Goal: Task Accomplishment & Management: Manage account settings

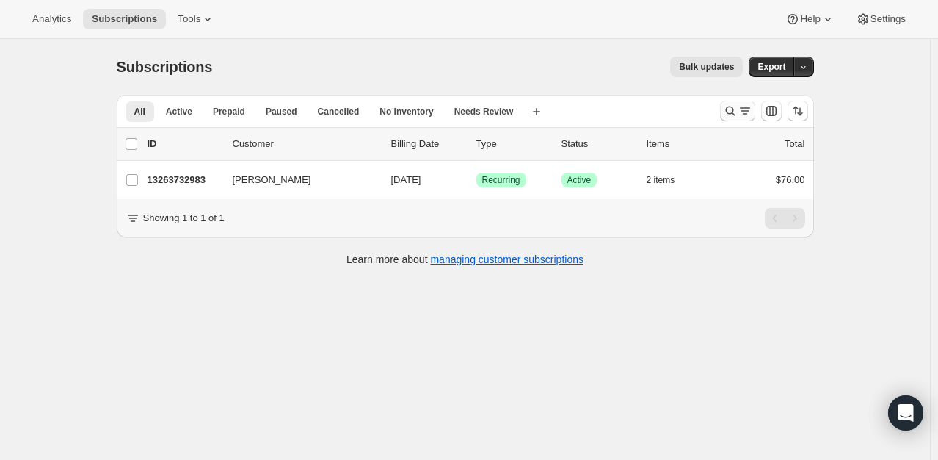
click at [735, 114] on icon "Search and filter results" at bounding box center [730, 111] width 15 height 15
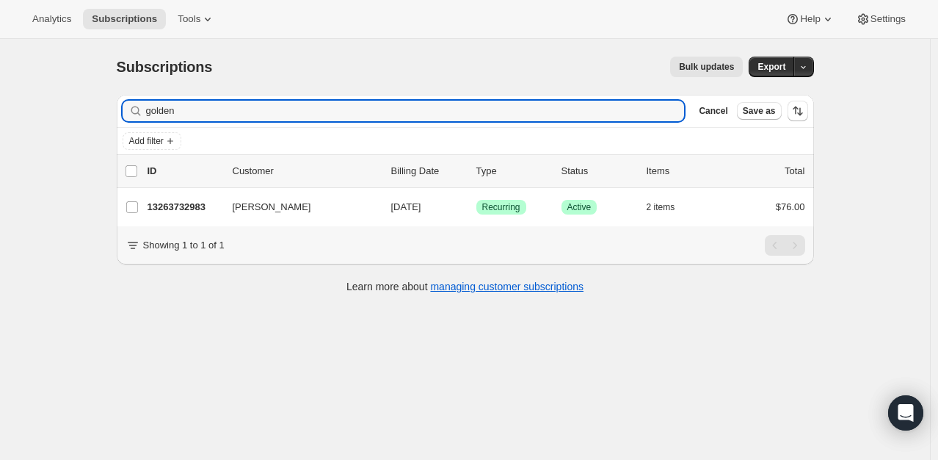
drag, startPoint x: 197, startPoint y: 105, endPoint x: 118, endPoint y: 101, distance: 78.7
click at [119, 101] on div "Filter subscribers golden Clear Cancel Save as Add filter 0 selected Update nex…" at bounding box center [459, 195] width 709 height 225
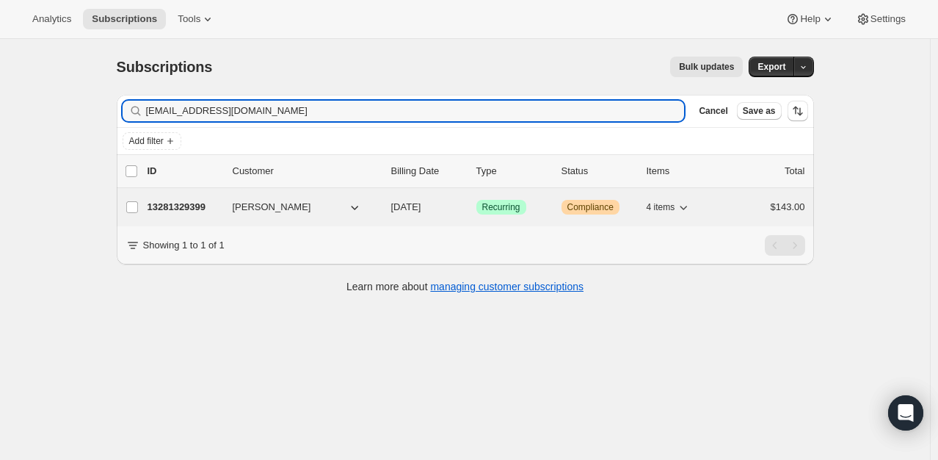
type input "[EMAIL_ADDRESS][DOMAIN_NAME]"
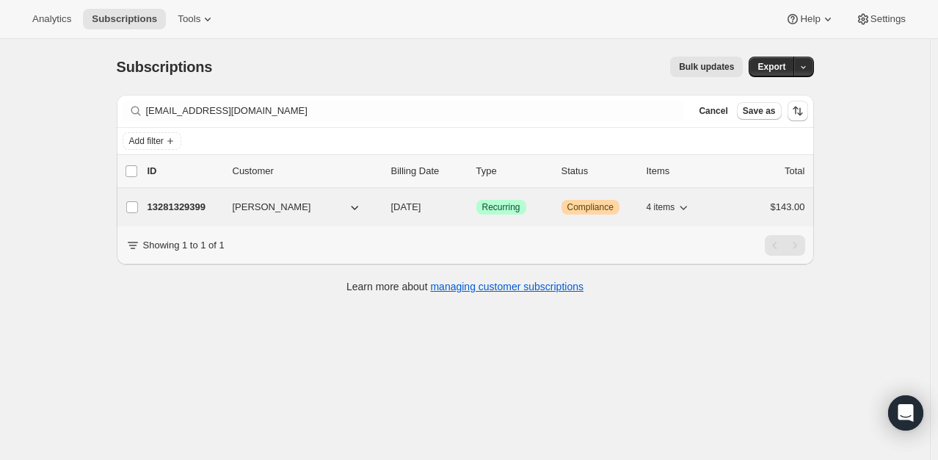
click at [195, 203] on p "13281329399" at bounding box center [184, 207] width 73 height 15
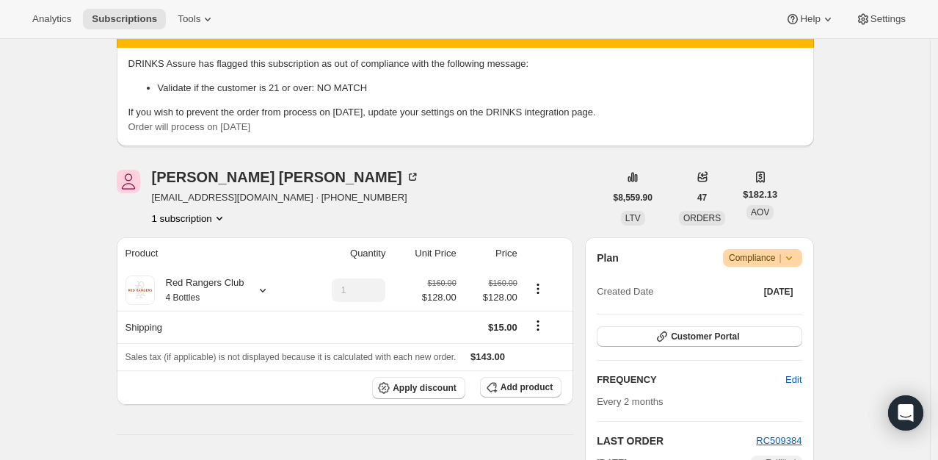
scroll to position [73, 0]
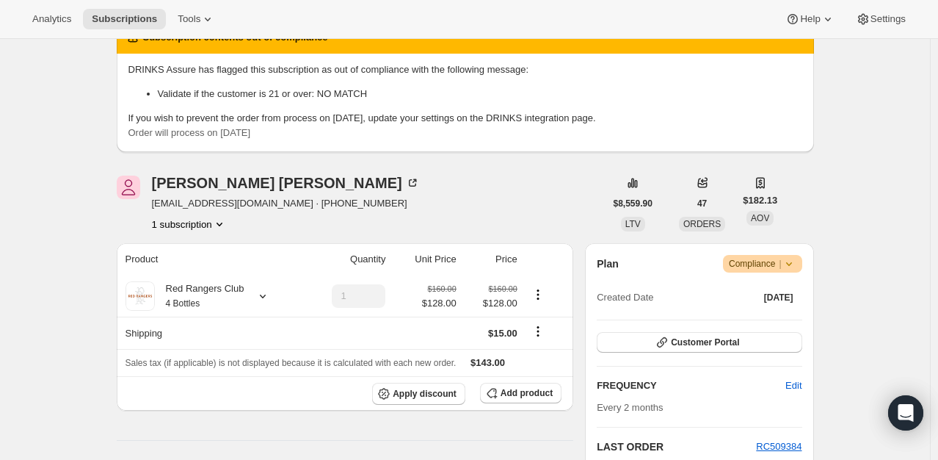
click at [796, 262] on icon at bounding box center [789, 263] width 15 height 15
click at [773, 319] on span "Cancel subscription" at bounding box center [767, 316] width 83 height 11
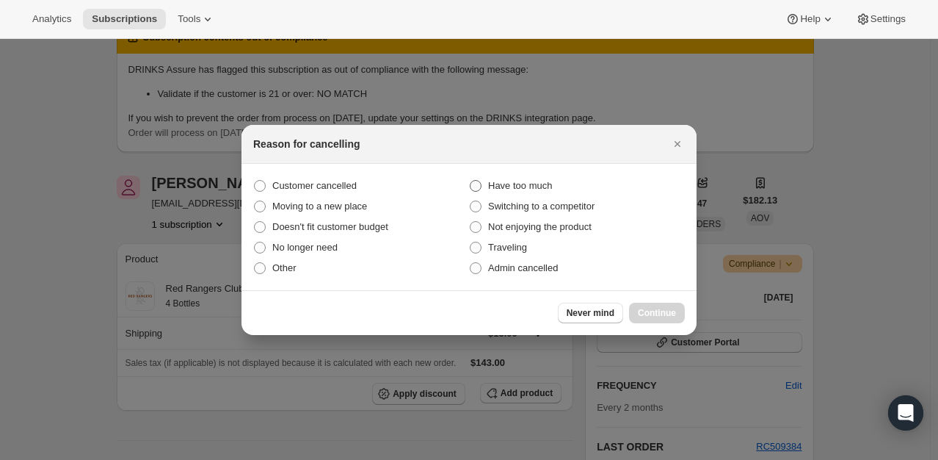
click at [477, 187] on span ":r2q:" at bounding box center [476, 186] width 12 height 12
click at [471, 181] on input "Have too much" at bounding box center [470, 180] width 1 height 1
radio input "true"
click at [662, 306] on button "Continue" at bounding box center [657, 313] width 56 height 21
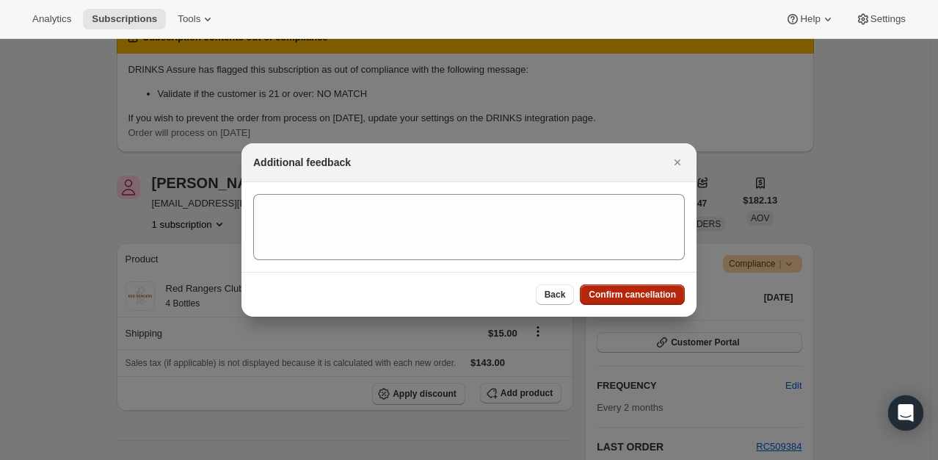
click at [649, 298] on span "Confirm cancellation" at bounding box center [632, 295] width 87 height 12
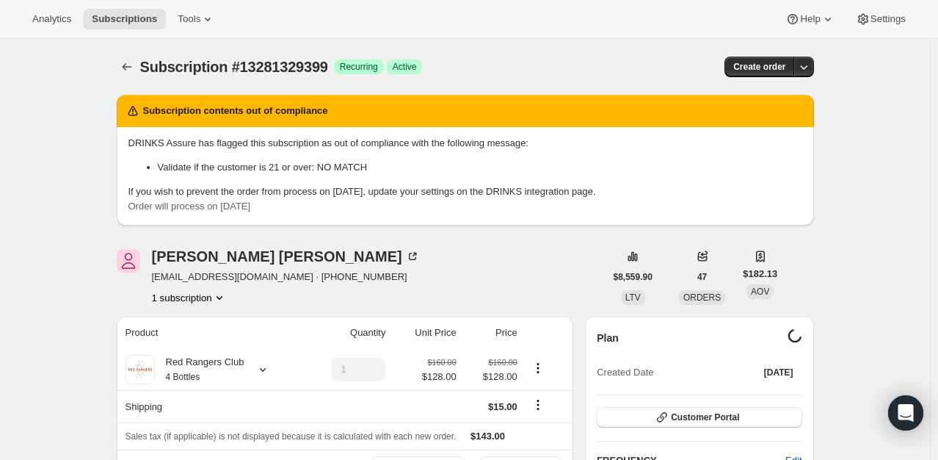
scroll to position [73, 0]
